Goal: Transaction & Acquisition: Purchase product/service

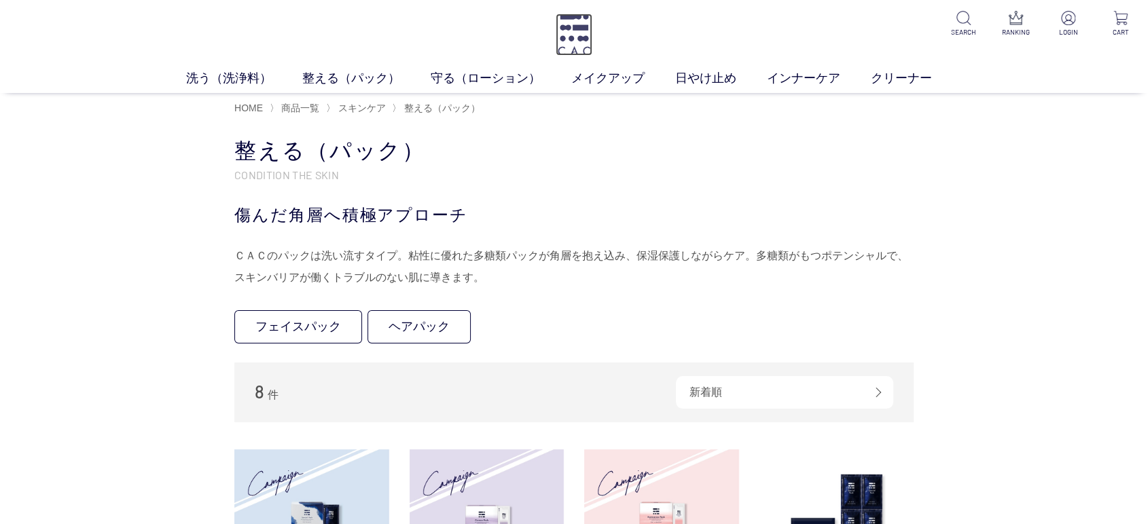
drag, startPoint x: 563, startPoint y: 26, endPoint x: 574, endPoint y: 26, distance: 10.9
click at [563, 26] on img at bounding box center [574, 35] width 37 height 42
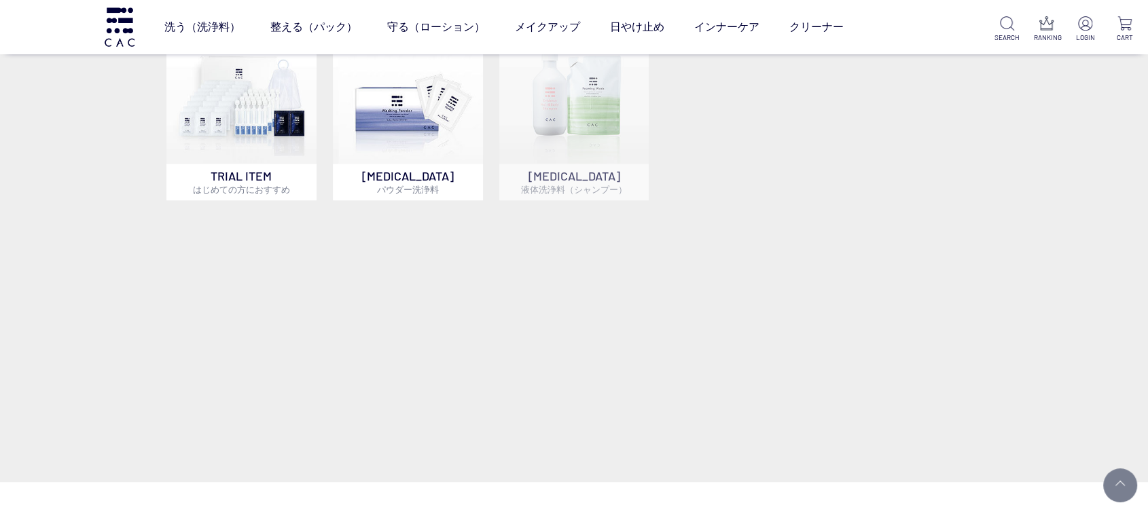
scroll to position [981, 0]
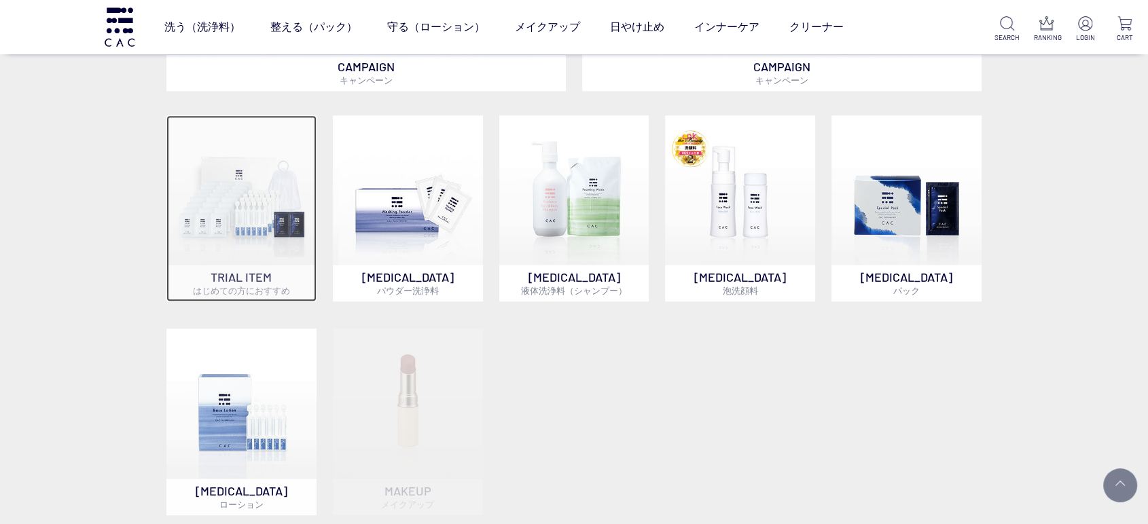
click at [206, 196] on img at bounding box center [241, 190] width 150 height 150
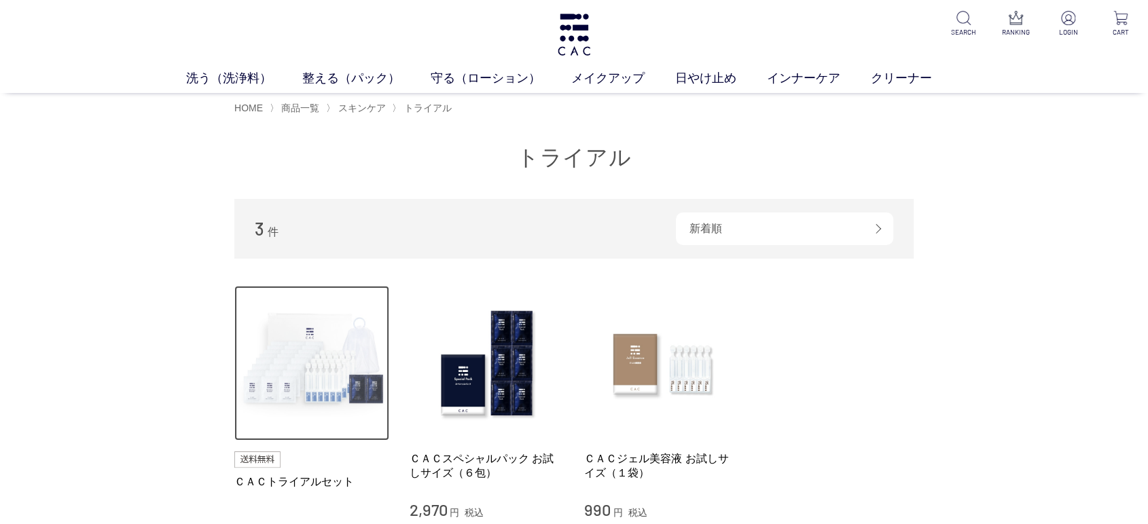
click at [300, 388] on img at bounding box center [311, 363] width 155 height 155
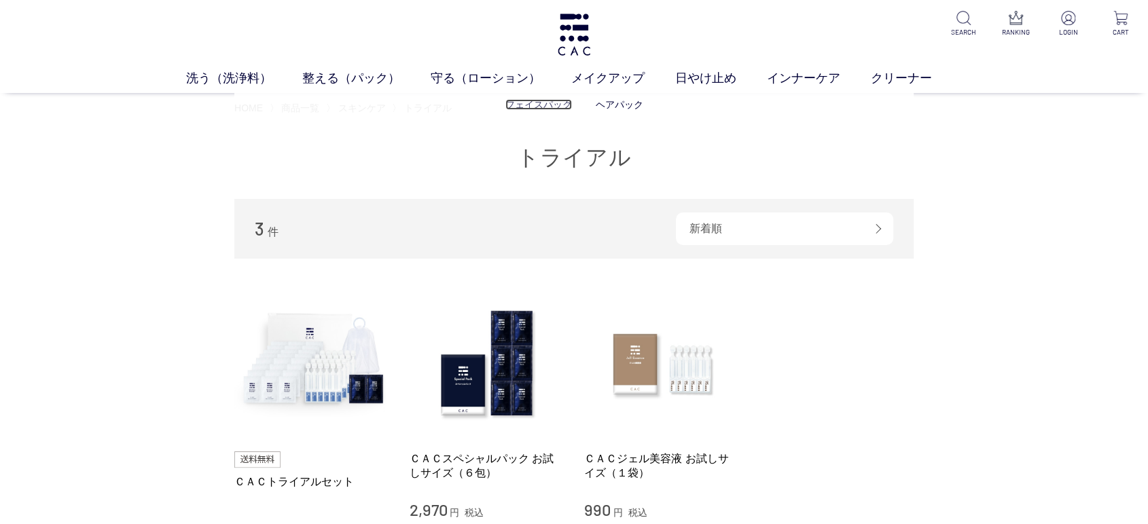
click at [520, 102] on link "フェイスパック" at bounding box center [538, 104] width 67 height 11
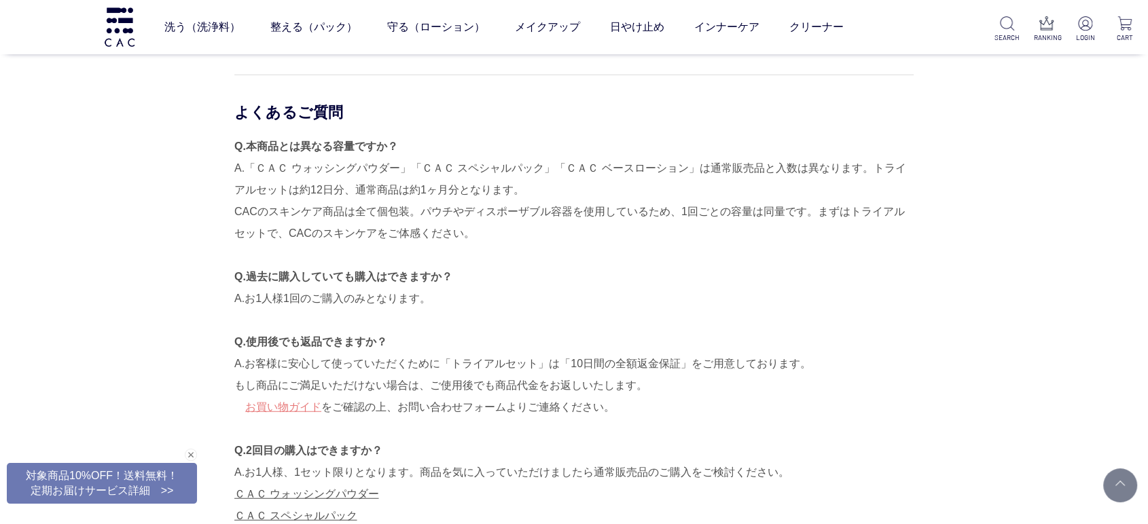
scroll to position [3245, 0]
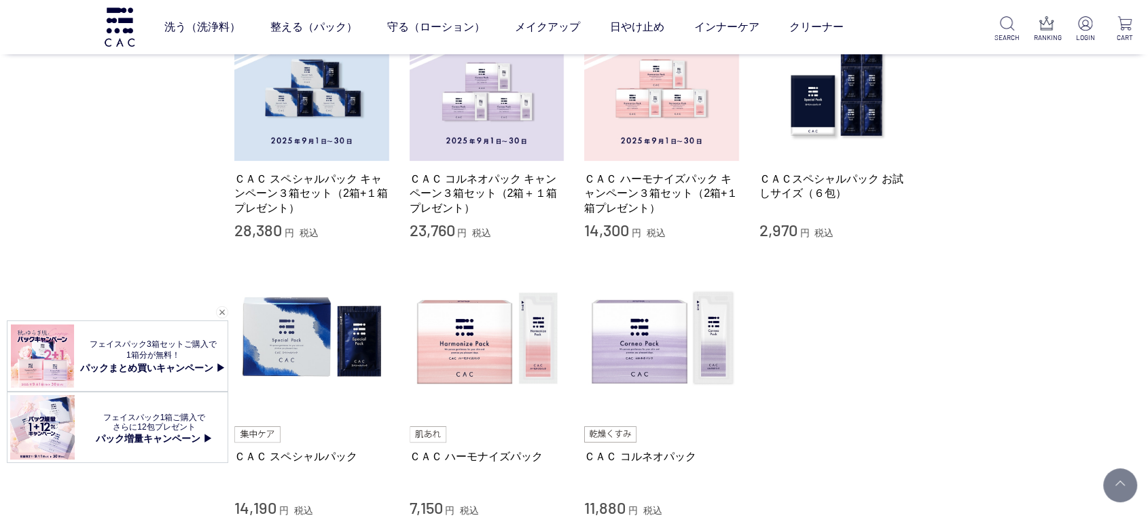
scroll to position [302, 0]
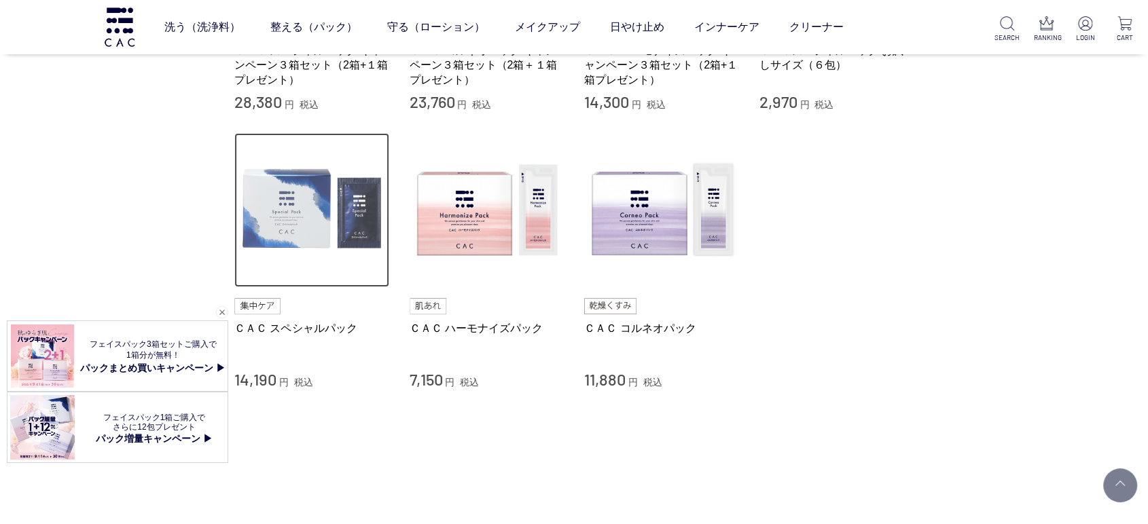
click at [286, 225] on img at bounding box center [311, 210] width 155 height 155
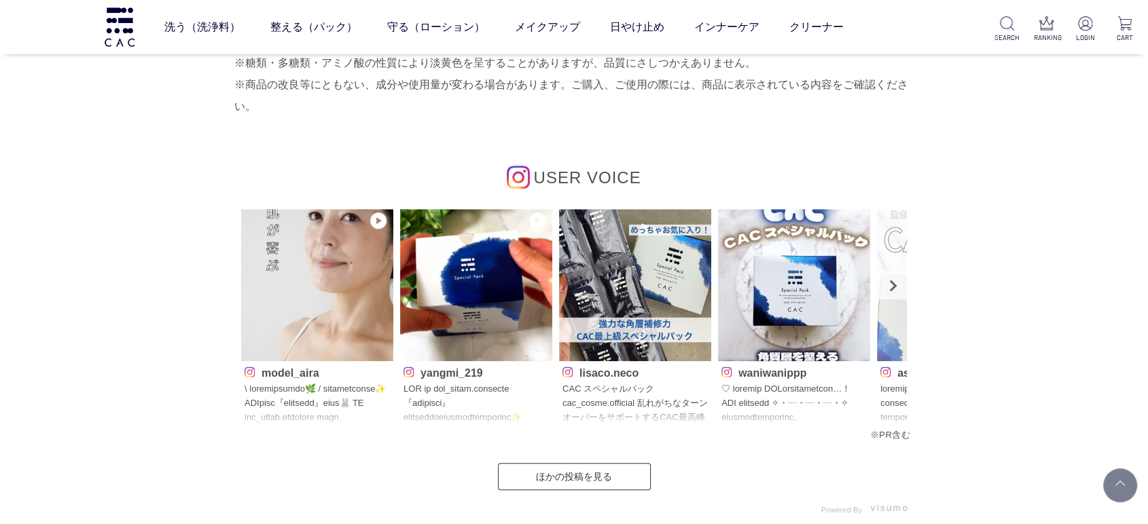
scroll to position [6188, 0]
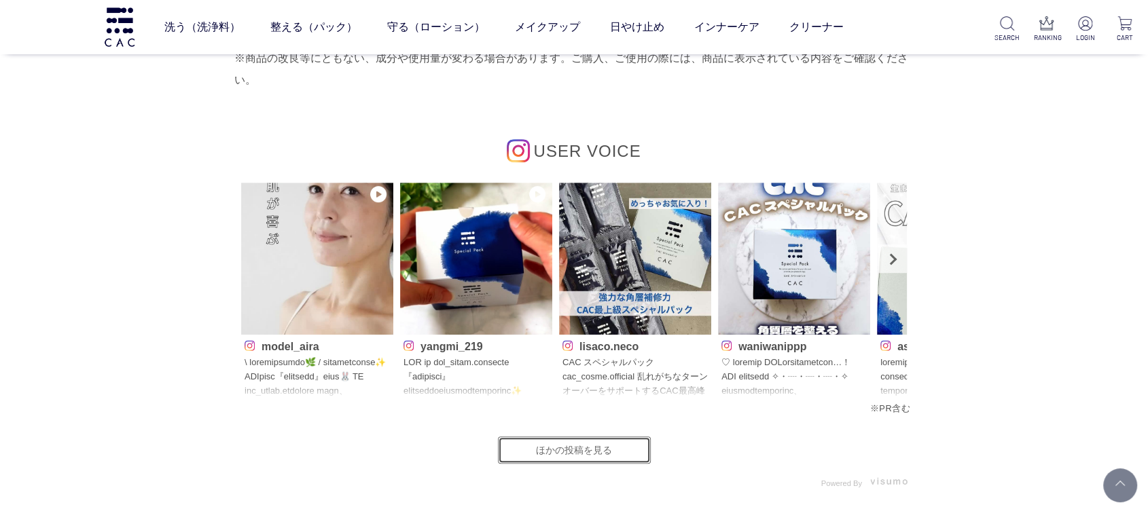
click at [596, 449] on link "ほかの投稿を見る" at bounding box center [574, 450] width 153 height 27
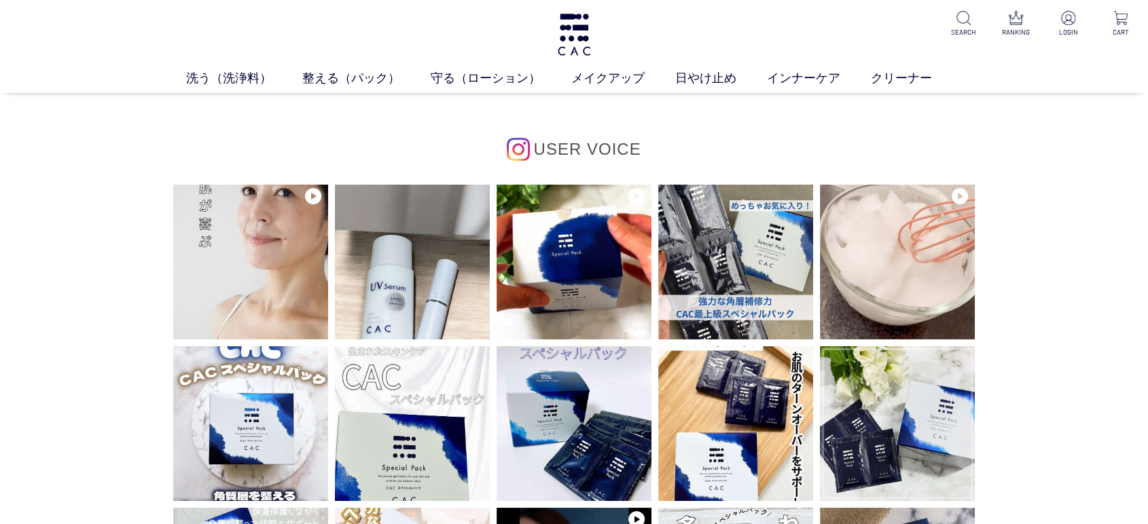
drag, startPoint x: 0, startPoint y: 307, endPoint x: 130, endPoint y: 275, distance: 134.3
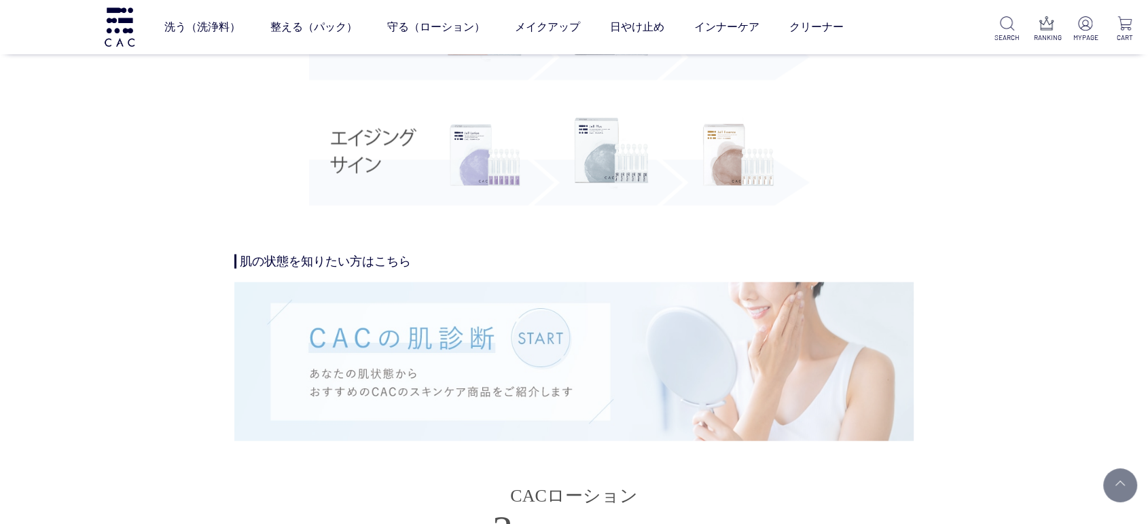
scroll to position [2188, 0]
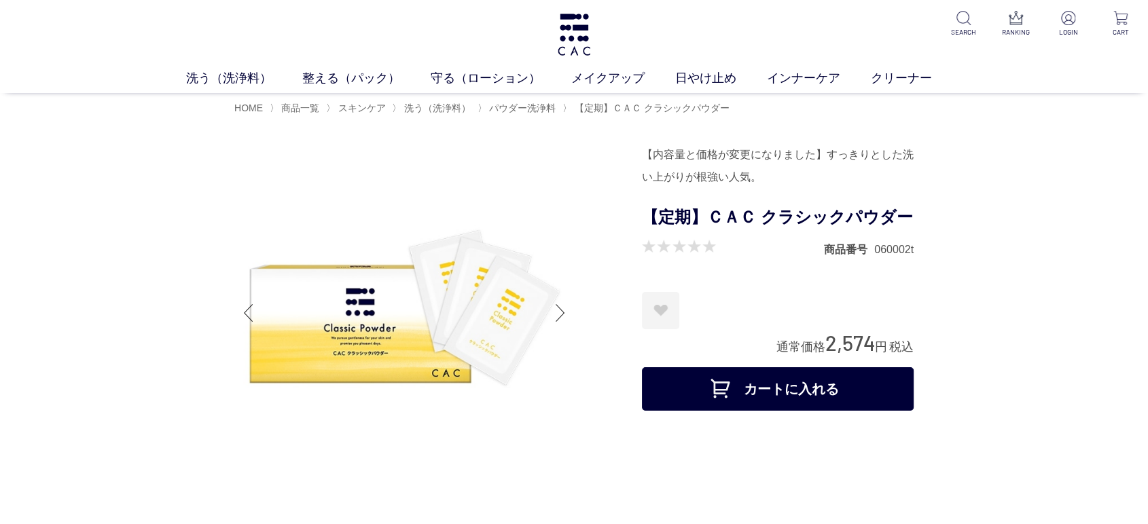
click at [738, 389] on button "カートに入れる" at bounding box center [778, 388] width 272 height 43
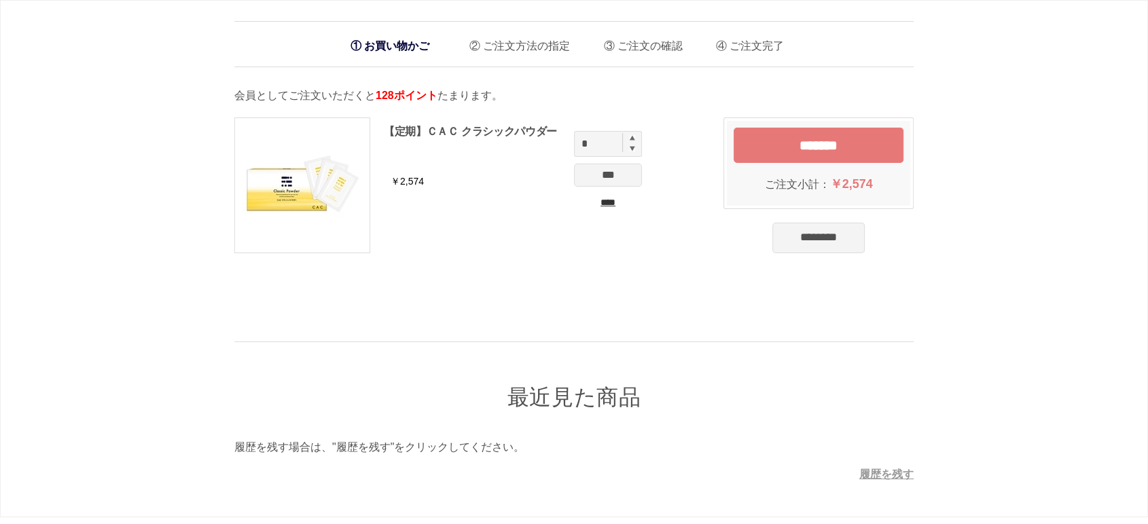
click at [598, 207] on input "****" at bounding box center [608, 203] width 68 height 14
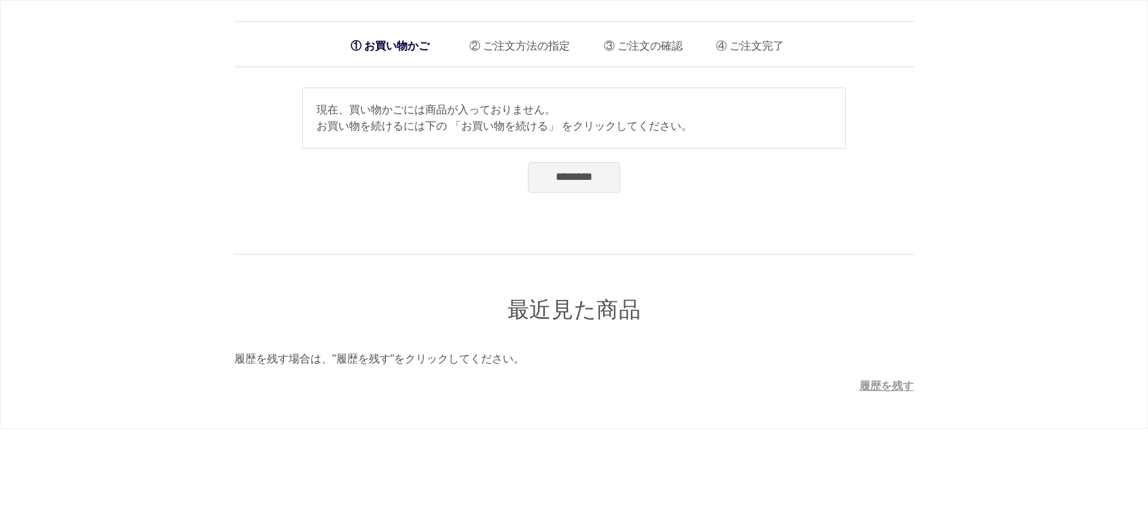
click at [585, 169] on input "********" at bounding box center [574, 177] width 92 height 30
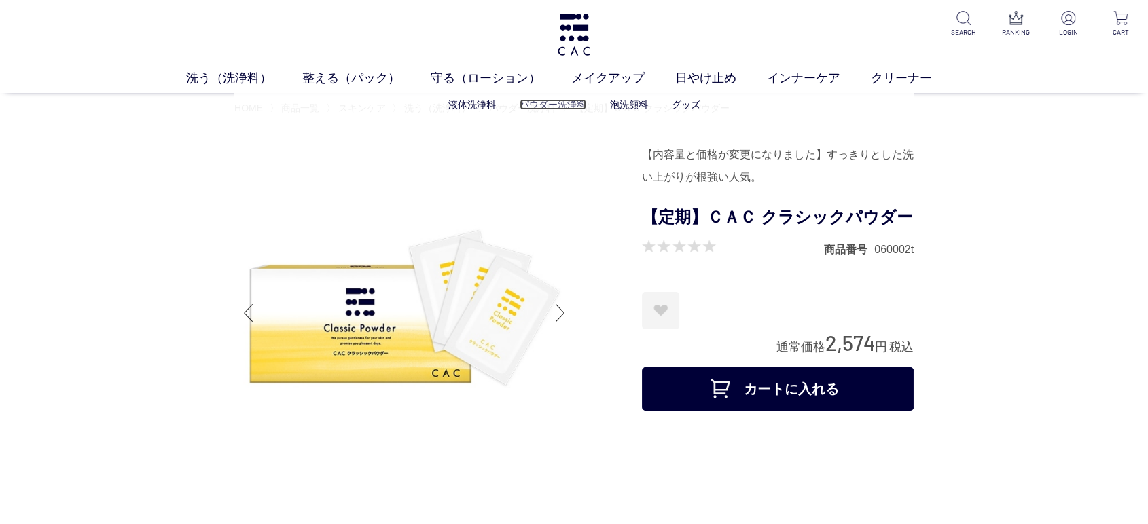
click at [569, 102] on link "パウダー洗浄料" at bounding box center [553, 104] width 67 height 11
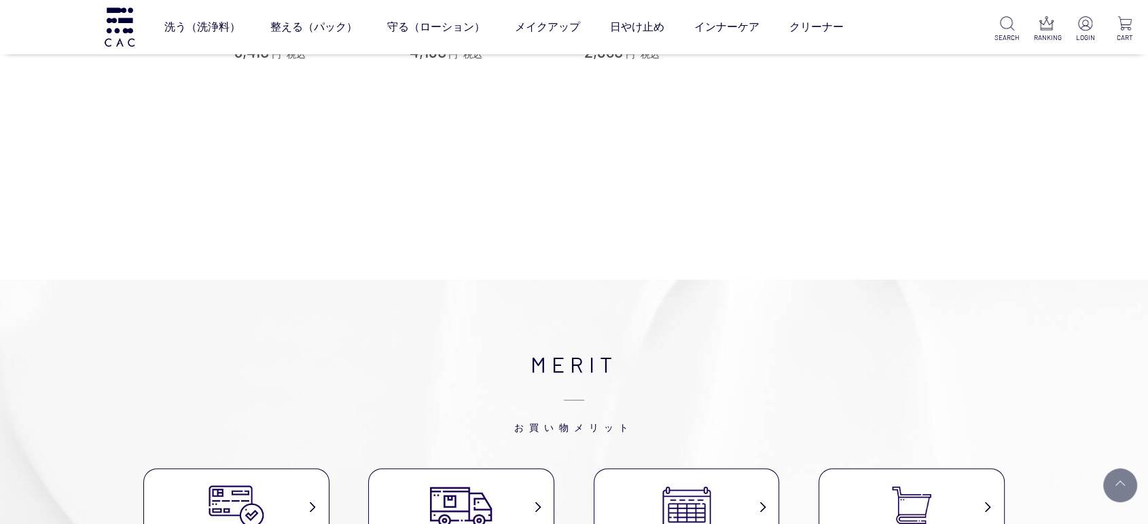
scroll to position [75, 0]
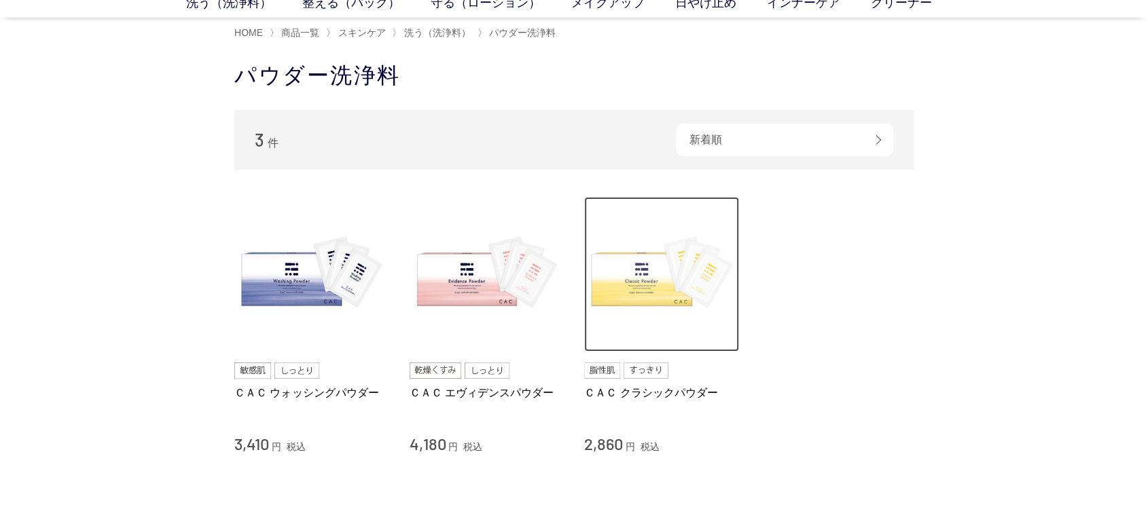
click at [648, 303] on img at bounding box center [661, 274] width 155 height 155
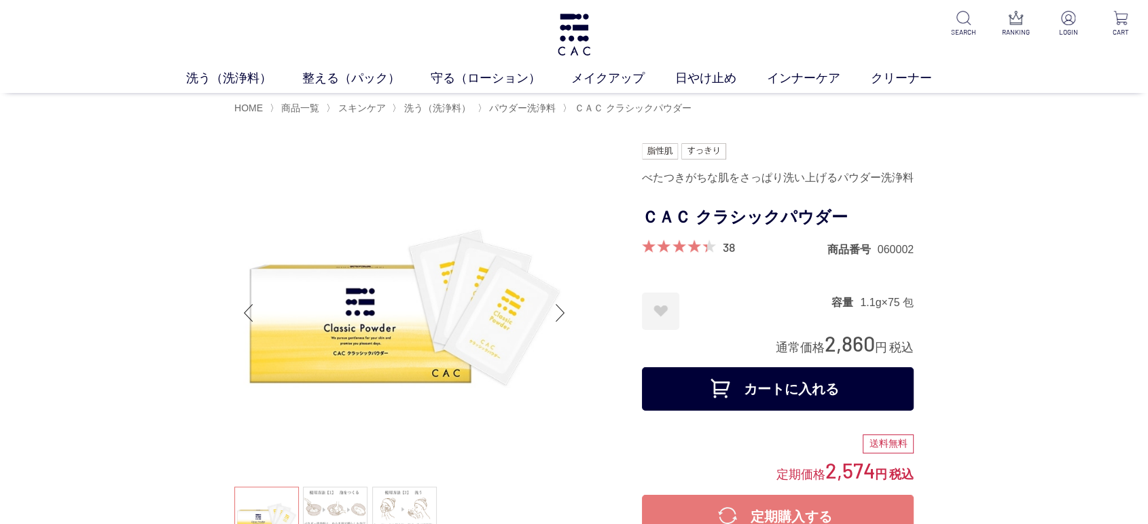
drag, startPoint x: 357, startPoint y: 103, endPoint x: 371, endPoint y: 16, distance: 88.0
